Goal: Information Seeking & Learning: Learn about a topic

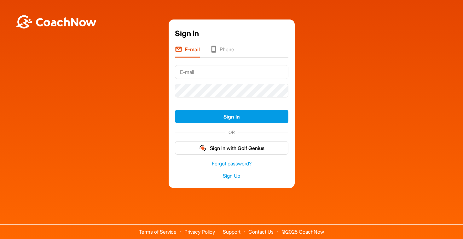
click at [204, 75] on input "text" at bounding box center [231, 72] width 113 height 14
type input "[EMAIL_ADDRESS][DOMAIN_NAME]"
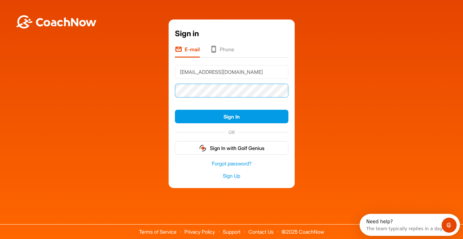
click at [175, 110] on button "Sign In" at bounding box center [231, 117] width 113 height 14
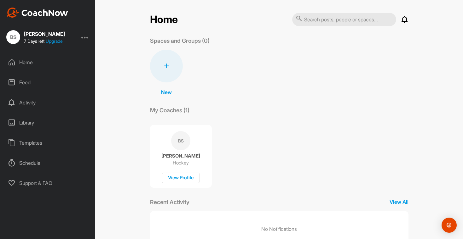
scroll to position [22, 0]
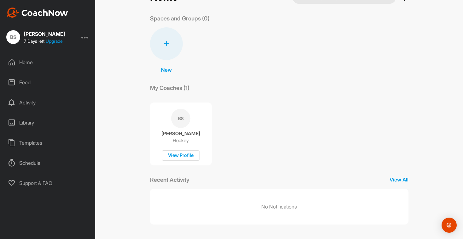
click at [31, 181] on div "Support & FAQ" at bounding box center [47, 183] width 89 height 16
click at [26, 142] on div "Templates" at bounding box center [47, 143] width 89 height 16
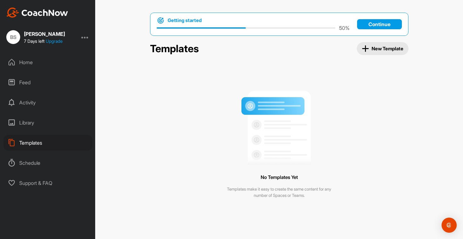
click at [25, 104] on div "Activity" at bounding box center [47, 103] width 89 height 16
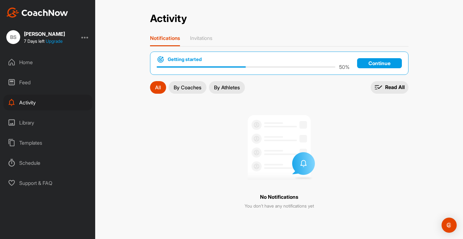
click at [372, 61] on p "Continue" at bounding box center [379, 63] width 45 height 10
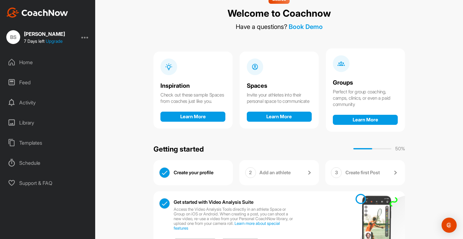
scroll to position [19, 0]
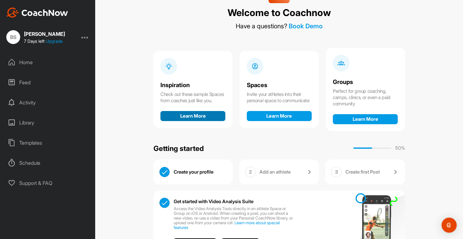
click at [191, 118] on button "Learn More" at bounding box center [192, 116] width 65 height 10
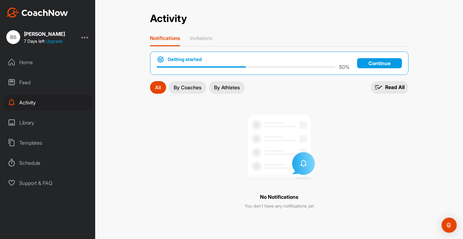
click at [43, 64] on div "Home" at bounding box center [47, 62] width 89 height 16
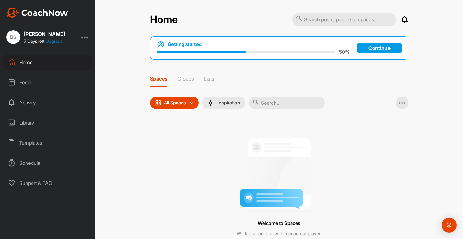
click at [52, 41] on link "Upgrade" at bounding box center [54, 40] width 17 height 5
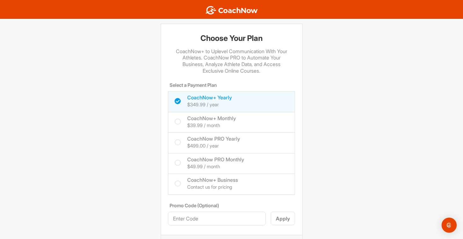
click at [221, 9] on img at bounding box center [231, 10] width 53 height 9
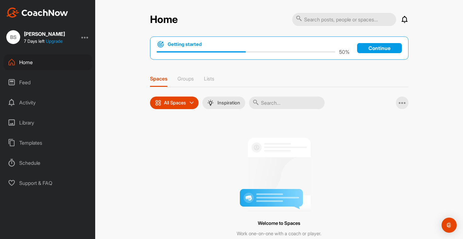
click at [28, 164] on div "Schedule" at bounding box center [47, 163] width 89 height 16
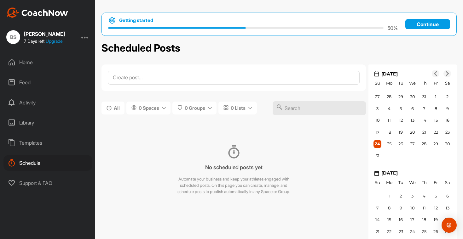
click at [37, 123] on div "Library" at bounding box center [47, 123] width 89 height 16
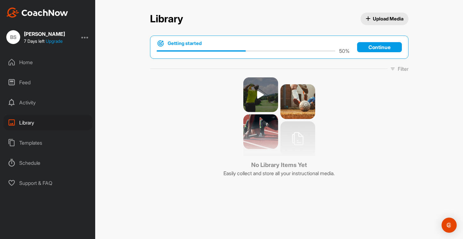
click at [368, 44] on p "Continue" at bounding box center [379, 47] width 45 height 10
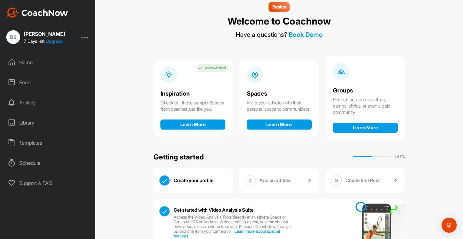
scroll to position [14, 0]
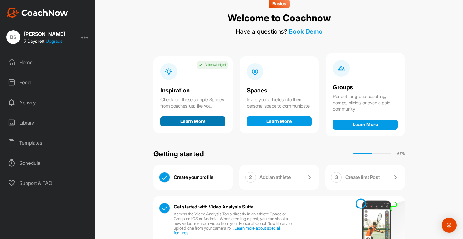
click at [206, 124] on button "Learn More" at bounding box center [192, 122] width 65 height 10
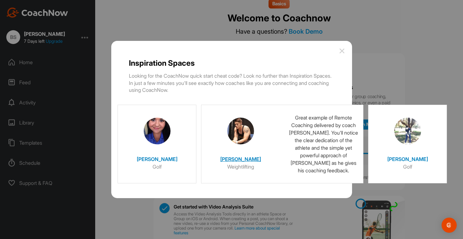
click at [239, 154] on h4 "[PERSON_NAME]" at bounding box center [240, 157] width 63 height 11
click at [242, 161] on h4 "[PERSON_NAME]" at bounding box center [240, 157] width 63 height 11
click at [239, 158] on h4 "[PERSON_NAME]" at bounding box center [240, 157] width 63 height 11
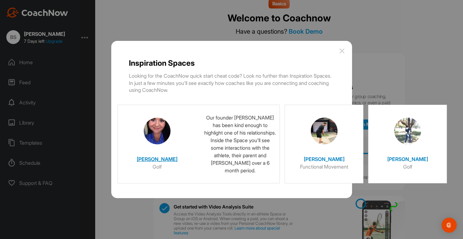
click at [161, 158] on h4 "[PERSON_NAME]" at bounding box center [157, 157] width 63 height 11
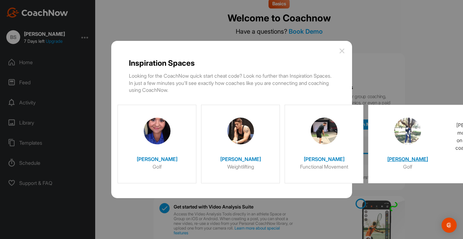
click at [414, 153] on h4 "[PERSON_NAME]" at bounding box center [407, 157] width 63 height 11
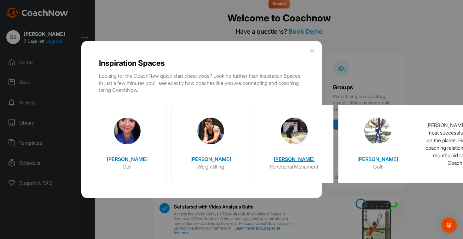
scroll to position [0, 0]
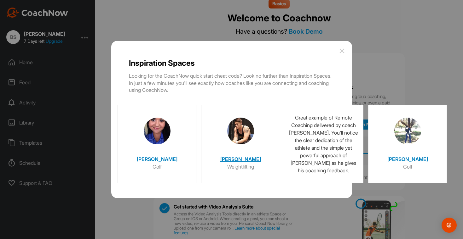
click at [244, 161] on h4 "[PERSON_NAME]" at bounding box center [240, 157] width 63 height 11
click at [240, 159] on h4 "[PERSON_NAME]" at bounding box center [240, 157] width 63 height 11
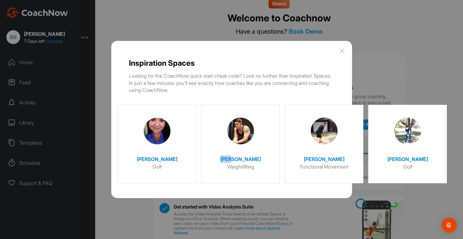
click at [341, 52] on img at bounding box center [342, 51] width 8 height 8
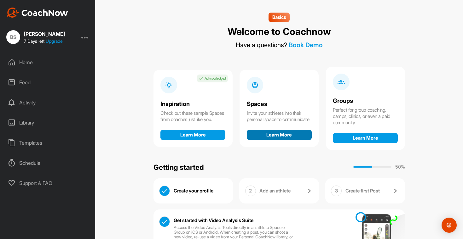
click at [271, 138] on button "Learn More" at bounding box center [279, 135] width 65 height 10
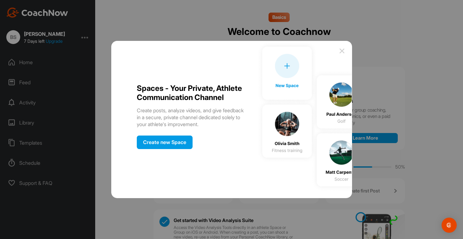
click at [181, 148] on div "Create new Space" at bounding box center [165, 143] width 56 height 14
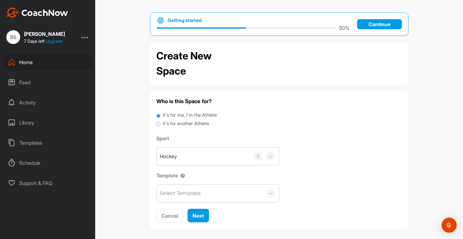
click at [370, 23] on p "Continue" at bounding box center [379, 24] width 45 height 10
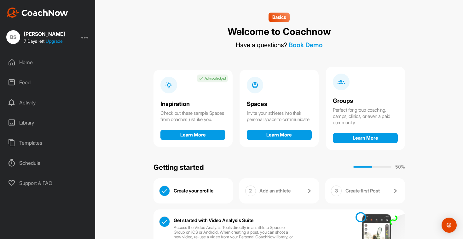
click at [308, 46] on link "Book Demo" at bounding box center [306, 45] width 34 height 8
